Goal: Communication & Community: Answer question/provide support

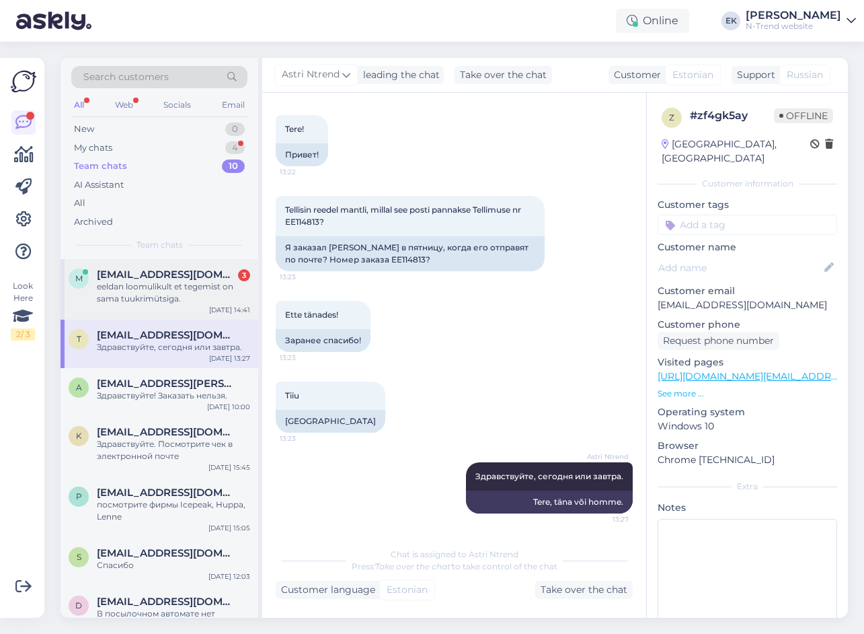
click at [130, 279] on span "[EMAIL_ADDRESS][DOMAIN_NAME]" at bounding box center [167, 274] width 140 height 12
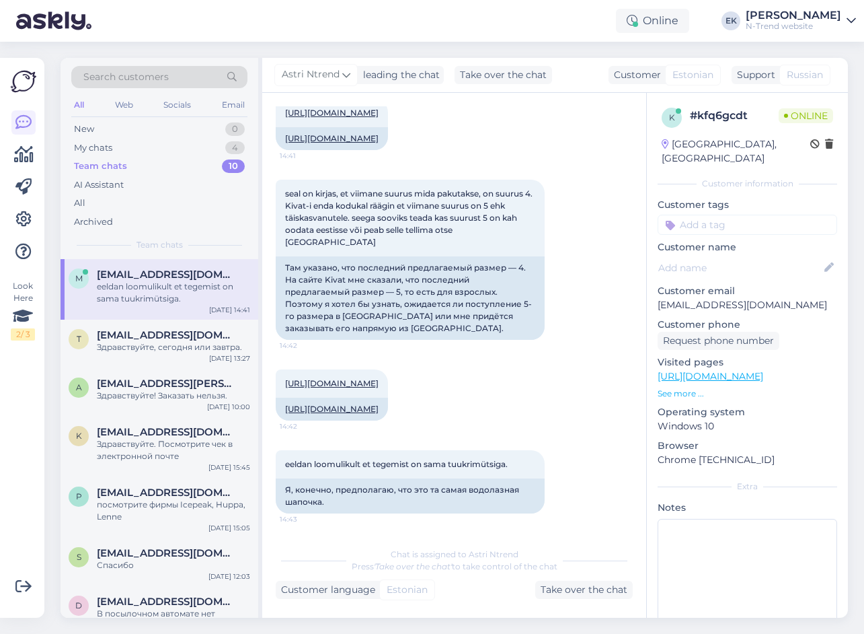
scroll to position [178, 0]
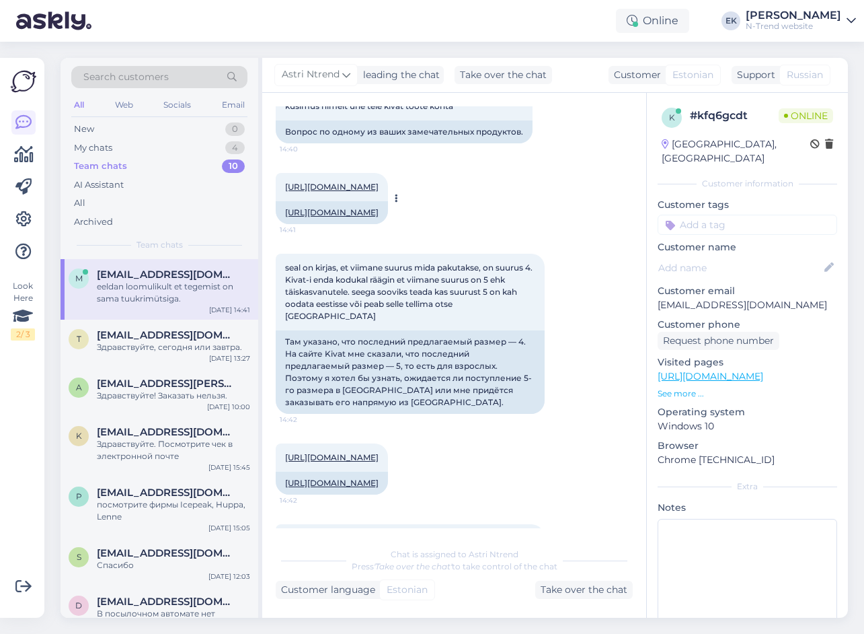
click at [369, 188] on link "[URL][DOMAIN_NAME]" at bounding box center [332, 187] width 94 height 10
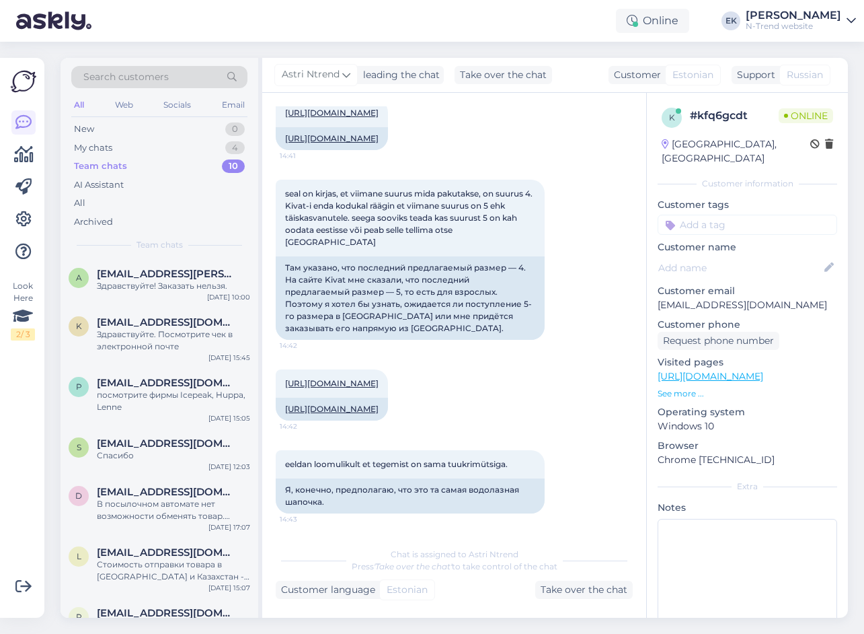
scroll to position [0, 0]
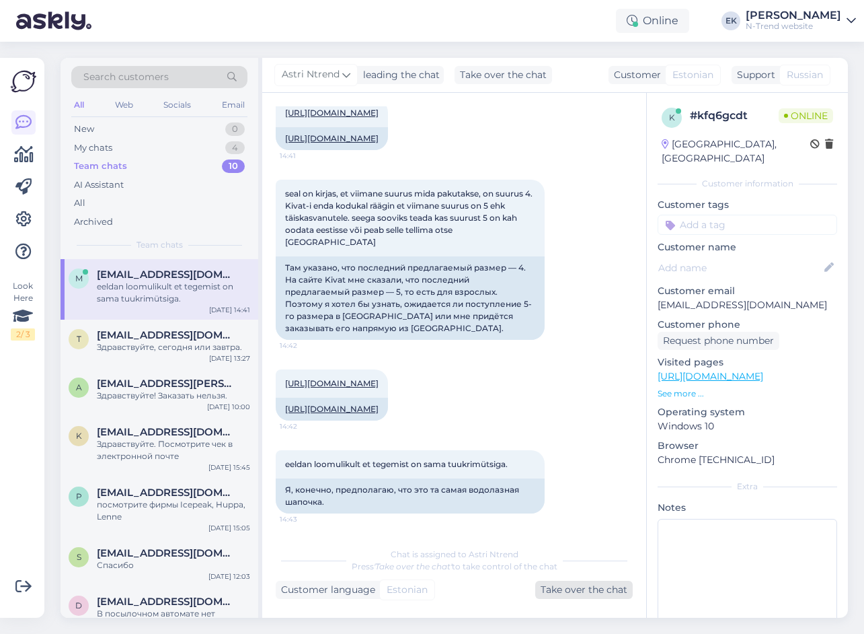
click at [568, 591] on div "Take over the chat" at bounding box center [584, 590] width 98 height 18
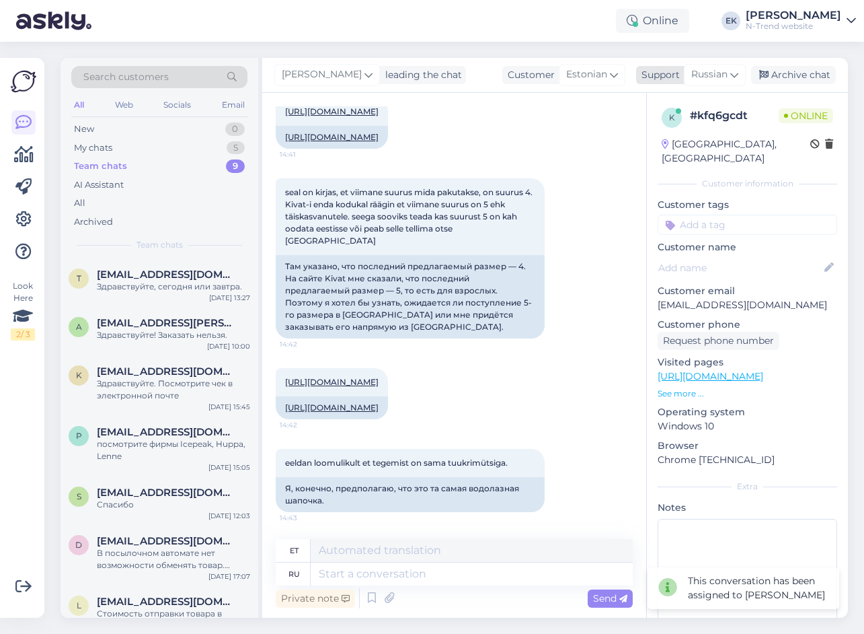
click at [709, 77] on span "Russian" at bounding box center [710, 74] width 36 height 15
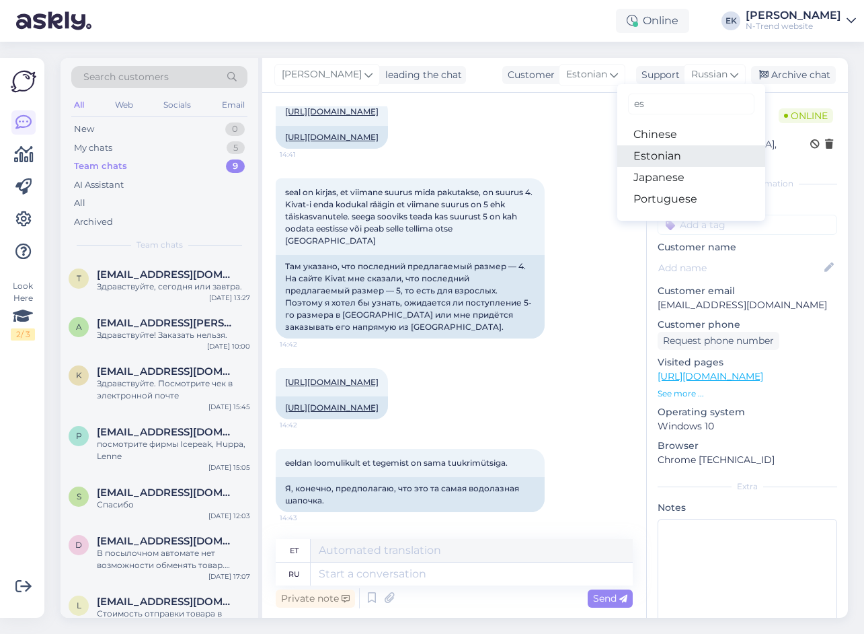
click at [673, 155] on link "Estonian" at bounding box center [692, 156] width 148 height 22
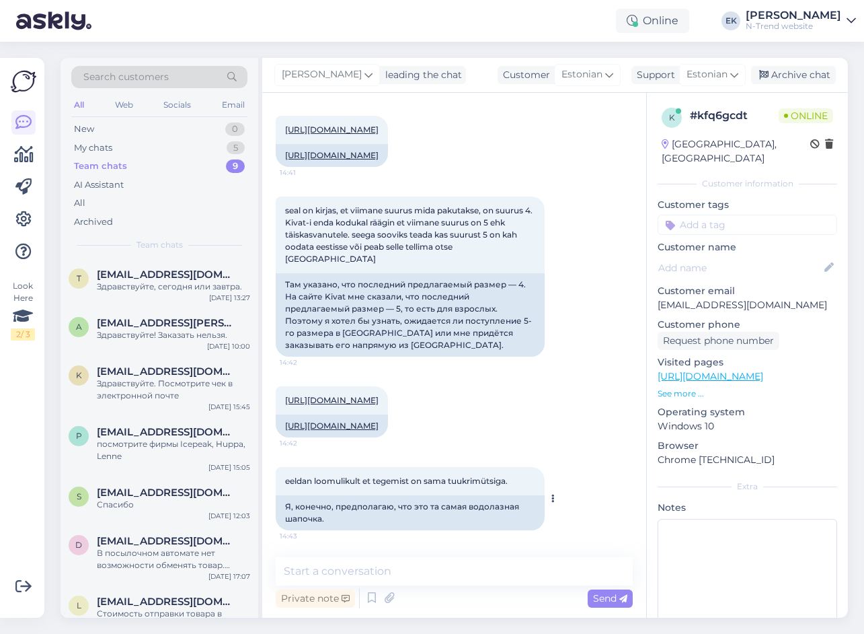
scroll to position [296, 0]
click at [370, 575] on textarea at bounding box center [454, 571] width 357 height 28
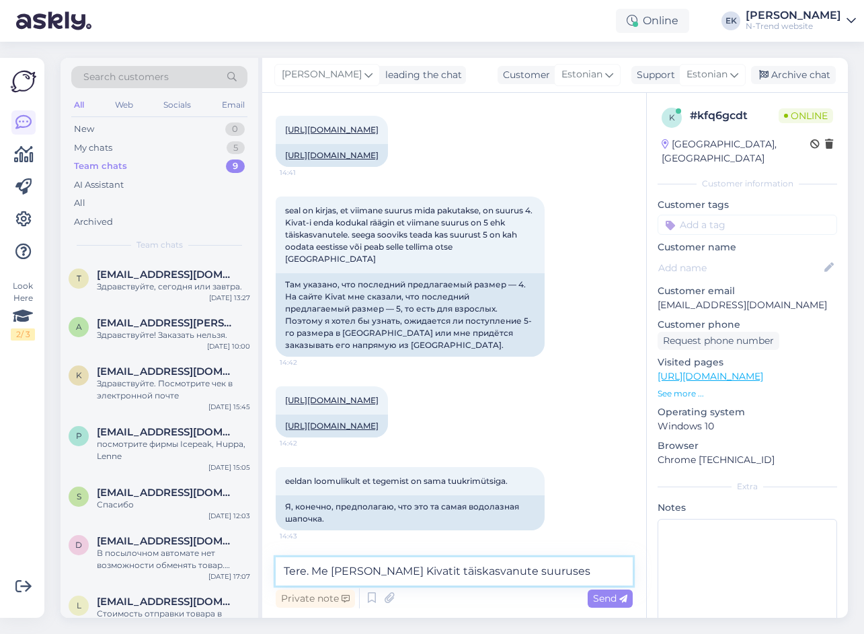
type textarea "Tere. Me ei telli Kivatit täiskasvanute suuruses."
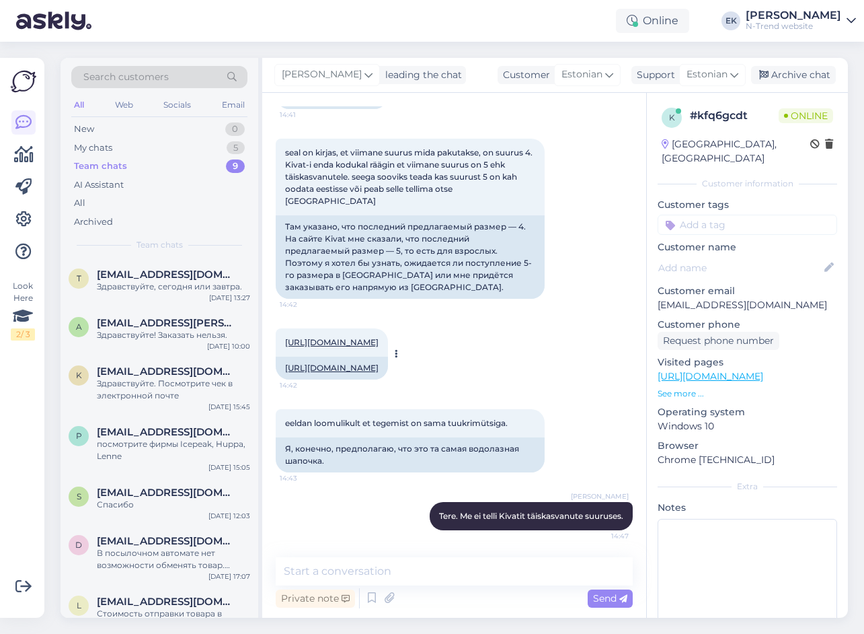
click at [353, 337] on link "[URL][DOMAIN_NAME]" at bounding box center [332, 342] width 94 height 10
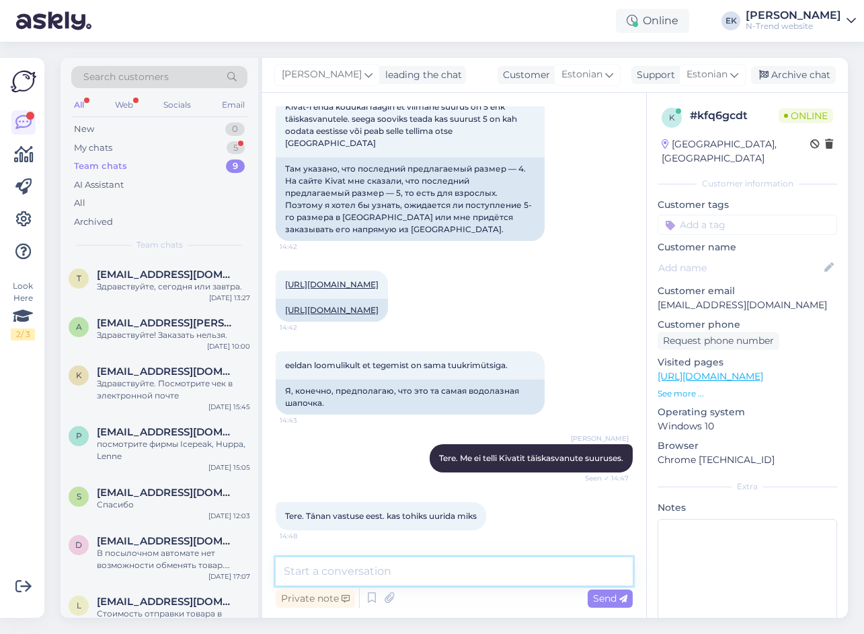
click at [380, 572] on textarea at bounding box center [454, 571] width 357 height 28
type textarea "Sest et puudub nõudlus ja klientuur sellele suurusele."
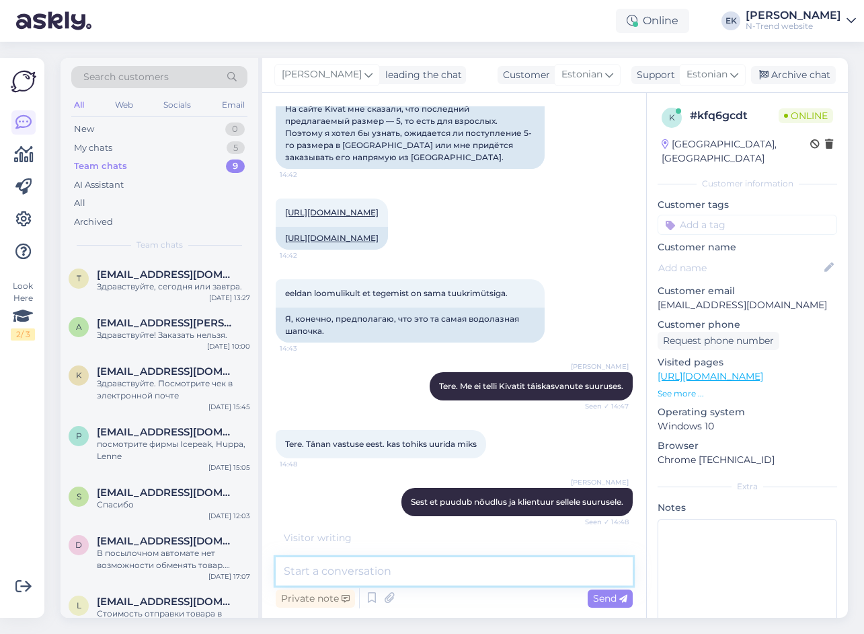
scroll to position [540, 0]
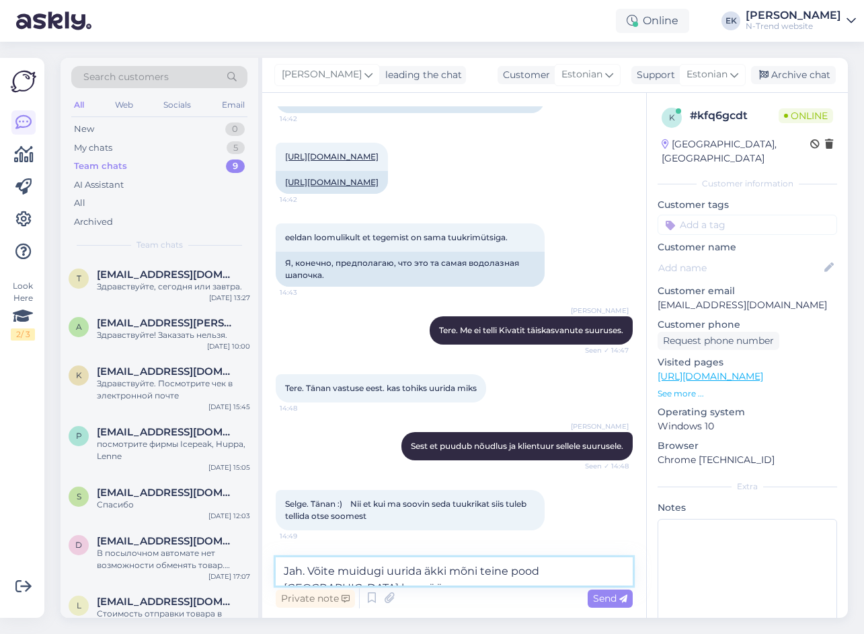
type textarea "Jah. Võite muidugi uurida äkki mõni teine pood [GEOGRAPHIC_DATA] ka müüb"
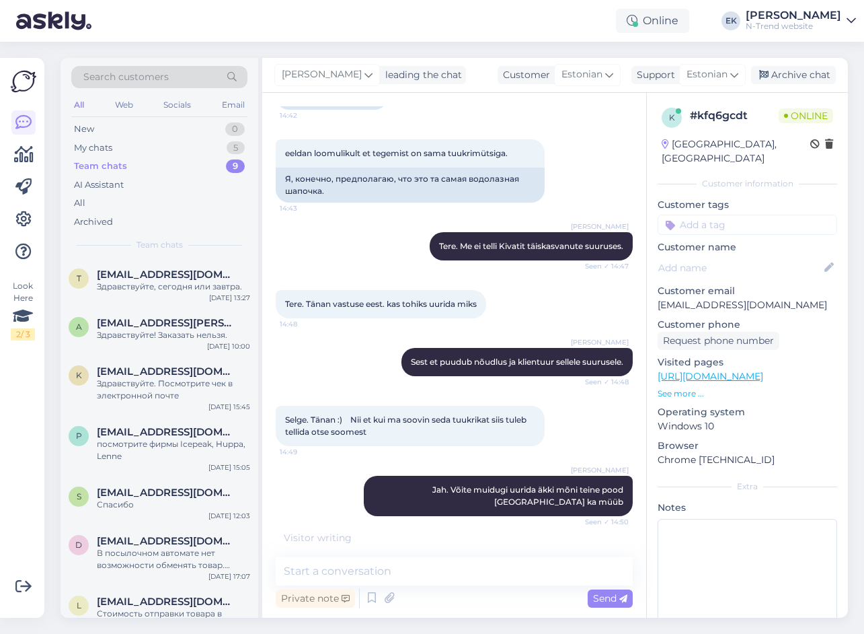
scroll to position [667, 0]
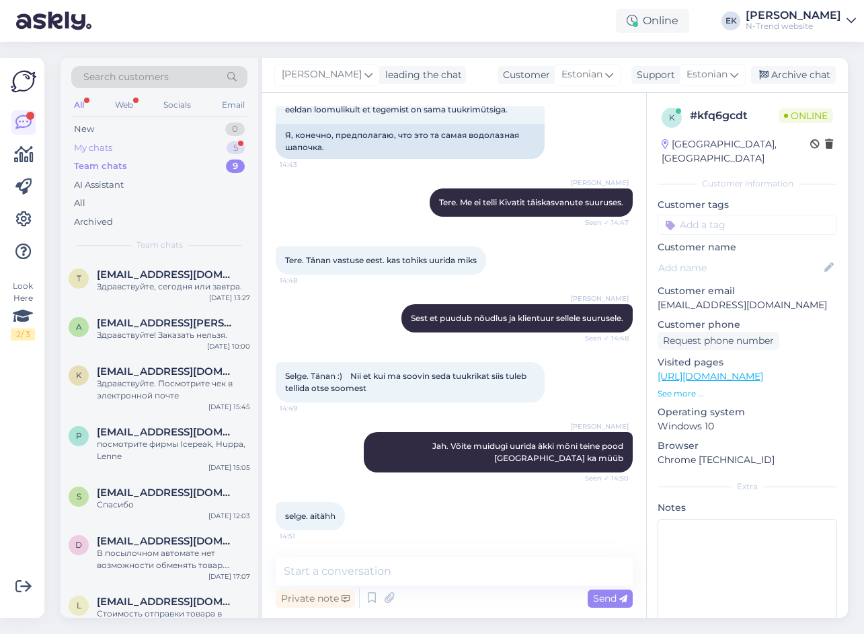
click at [94, 149] on div "My chats" at bounding box center [93, 147] width 38 height 13
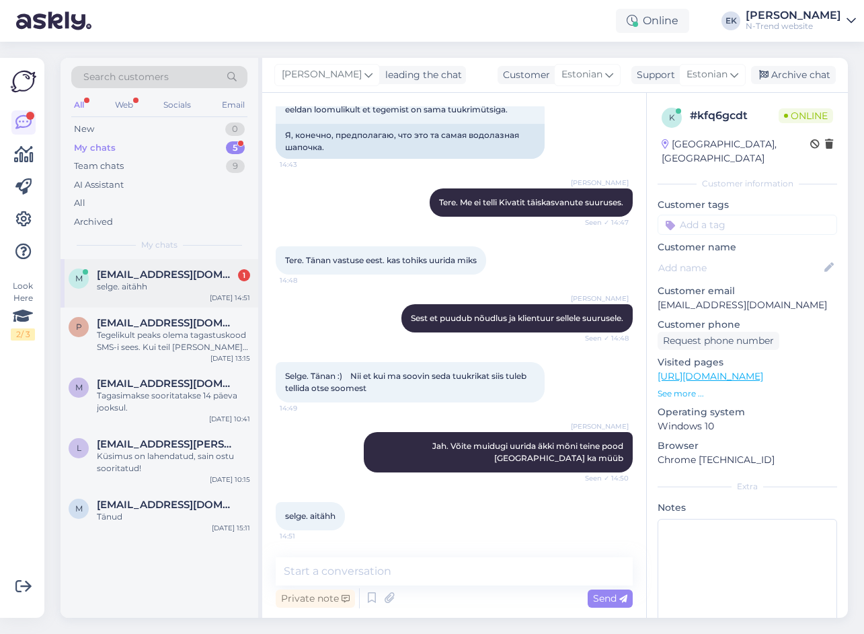
click at [128, 289] on div "selge. aitähh" at bounding box center [173, 287] width 153 height 12
click at [375, 573] on textarea at bounding box center [454, 571] width 357 height 28
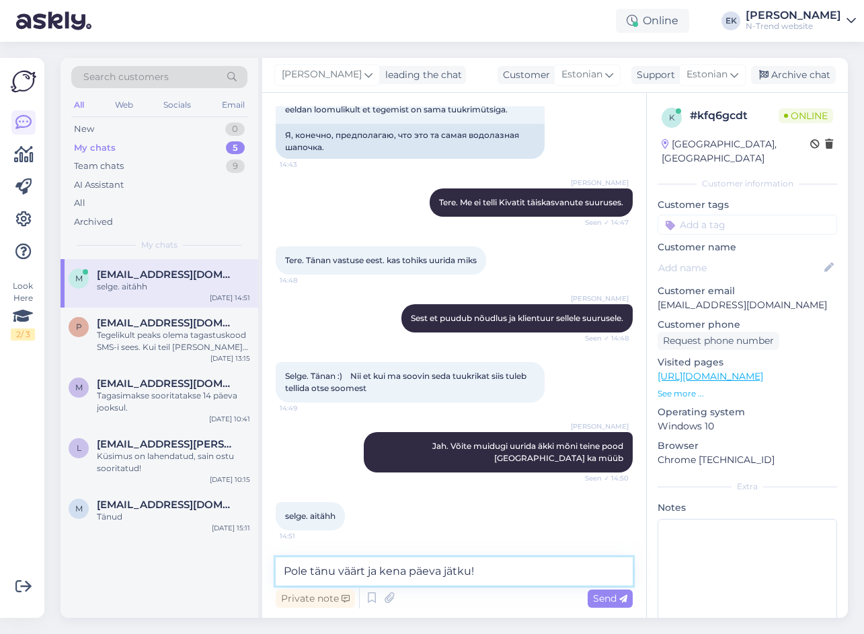
drag, startPoint x: 386, startPoint y: 572, endPoint x: 245, endPoint y: 575, distance: 141.3
click at [245, 575] on div "Search customers All Web Socials Email New 0 My chats 5 Team chats 9 AI Assista…" at bounding box center [455, 338] width 788 height 560
type textarea "Kena päeva jätku!"
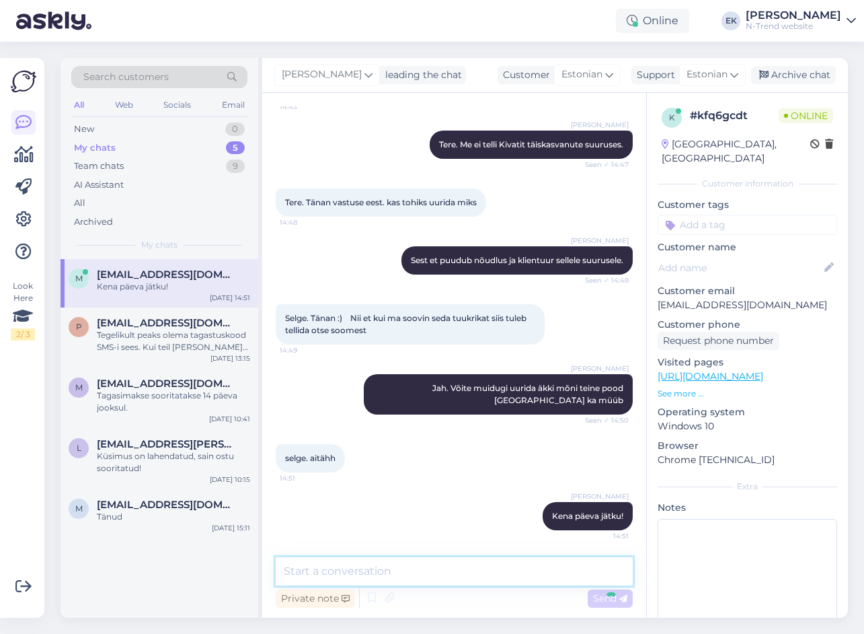
scroll to position [725, 0]
